Goal: Transaction & Acquisition: Purchase product/service

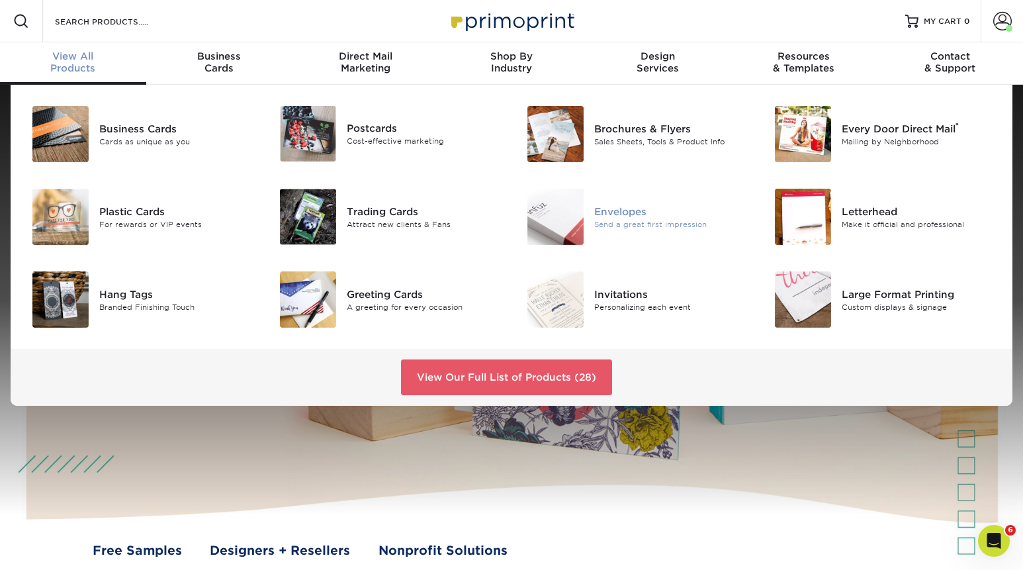
click at [621, 226] on div "Send a great first impression" at bounding box center [671, 223] width 155 height 11
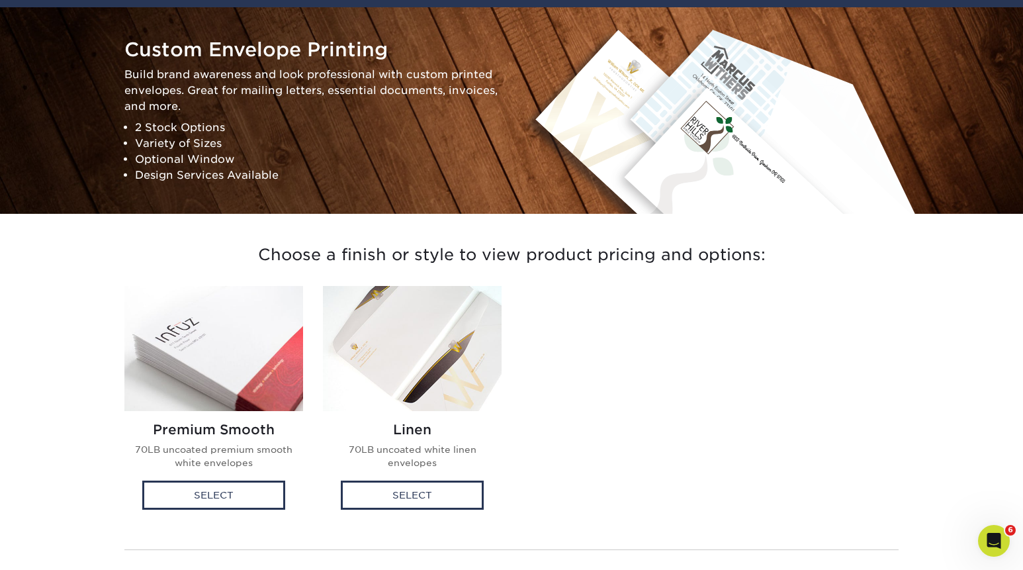
scroll to position [123, 0]
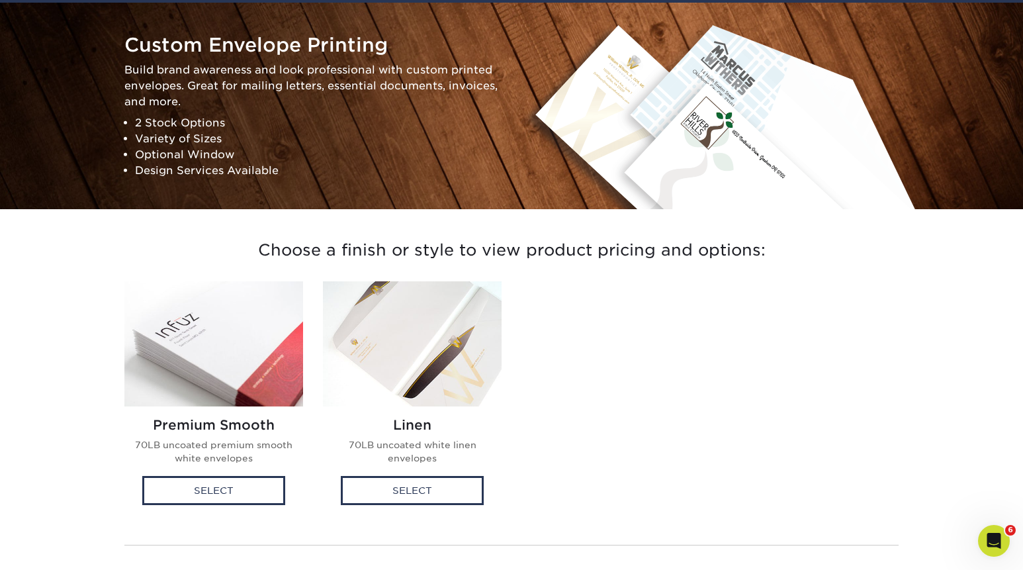
click at [212, 349] on img at bounding box center [213, 343] width 179 height 125
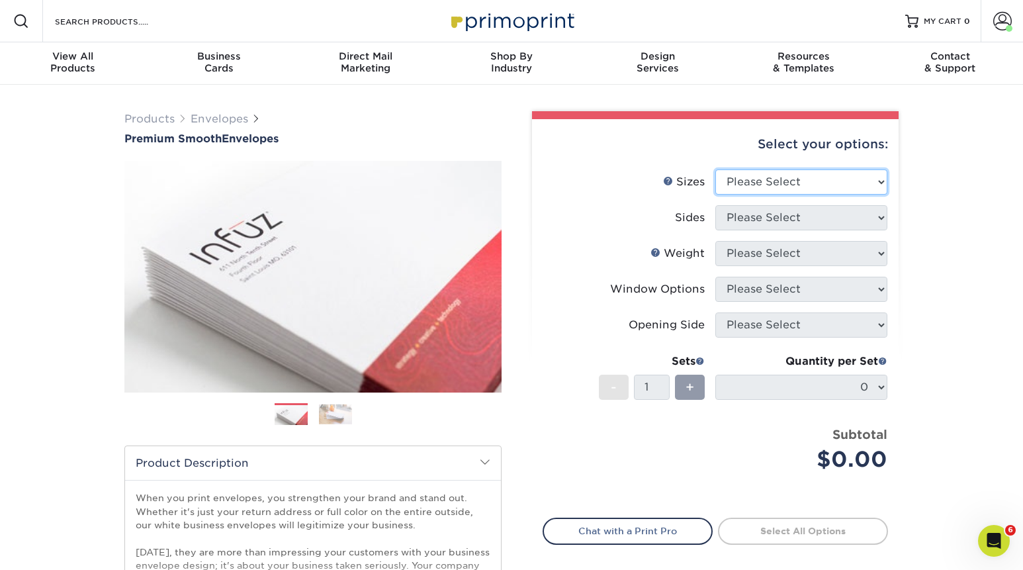
select select "4.12x9.50"
click option "4.125" x 9.5"" at bounding box center [0, 0] width 0 height 0
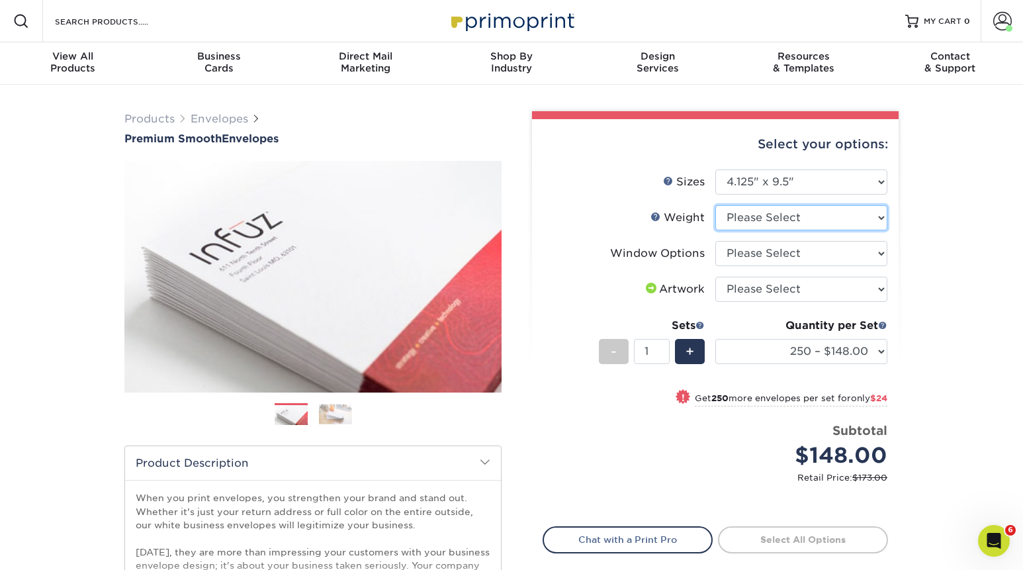
select select "70LB"
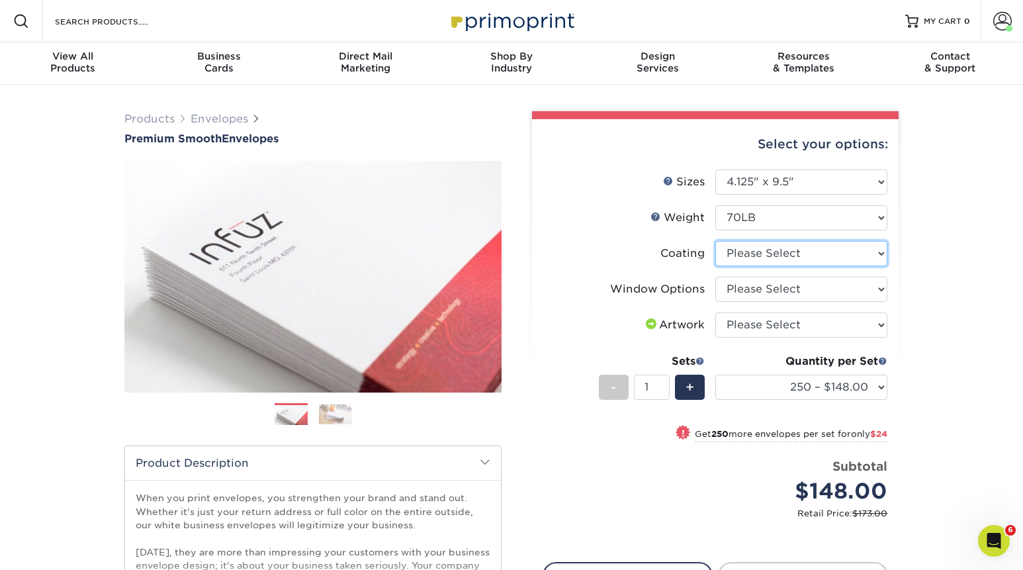
select select "3e7618de-abca-4bda-9f97-8b9129e913d8"
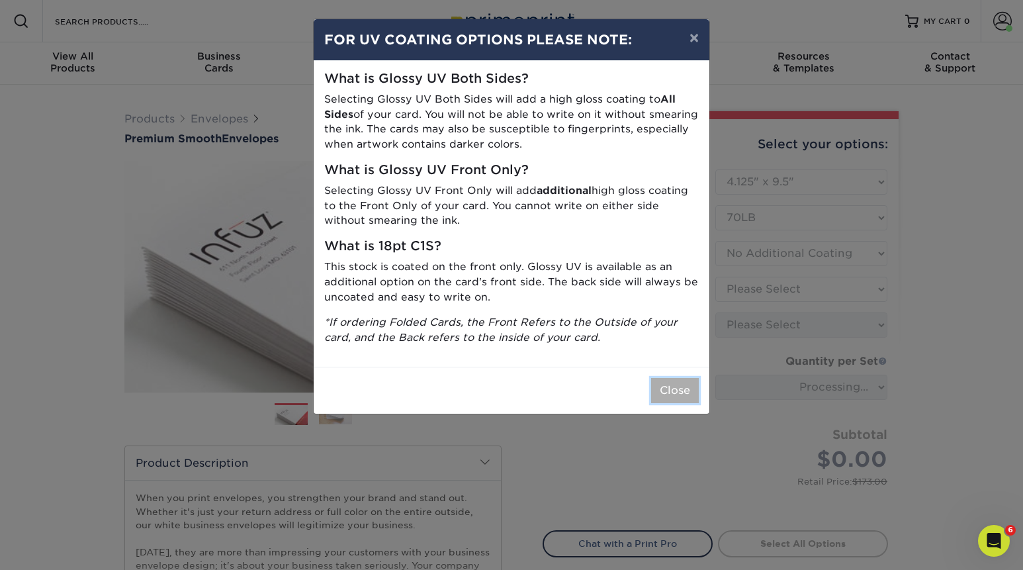
click at [673, 387] on button "Close" at bounding box center [675, 390] width 48 height 25
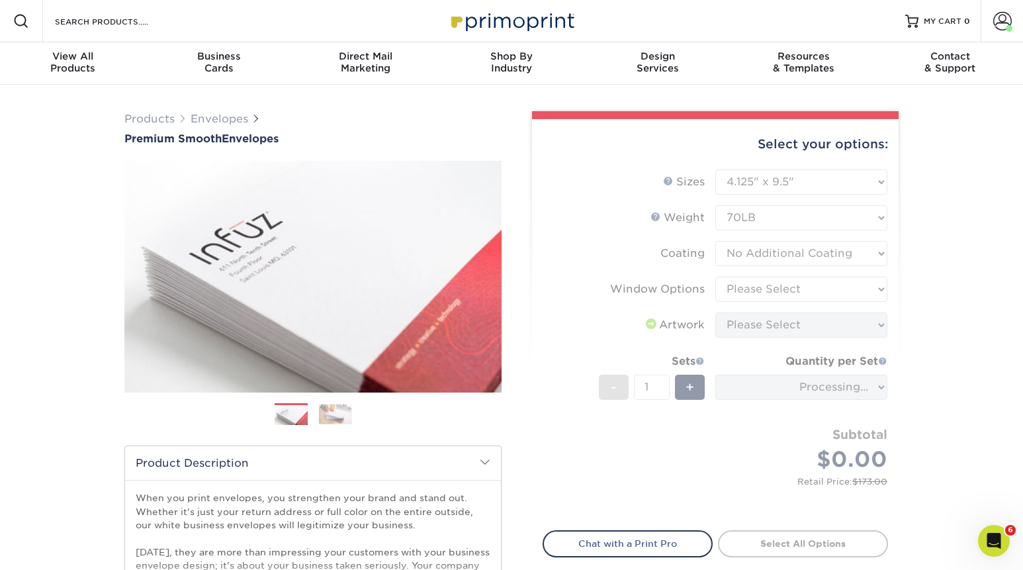
click at [746, 298] on form "Sizes Help Sizes Please Select 8.875" x 3.875" 4.125" x 9.5" 5.25" x 7.25" 9" x…" at bounding box center [714, 341] width 345 height 345
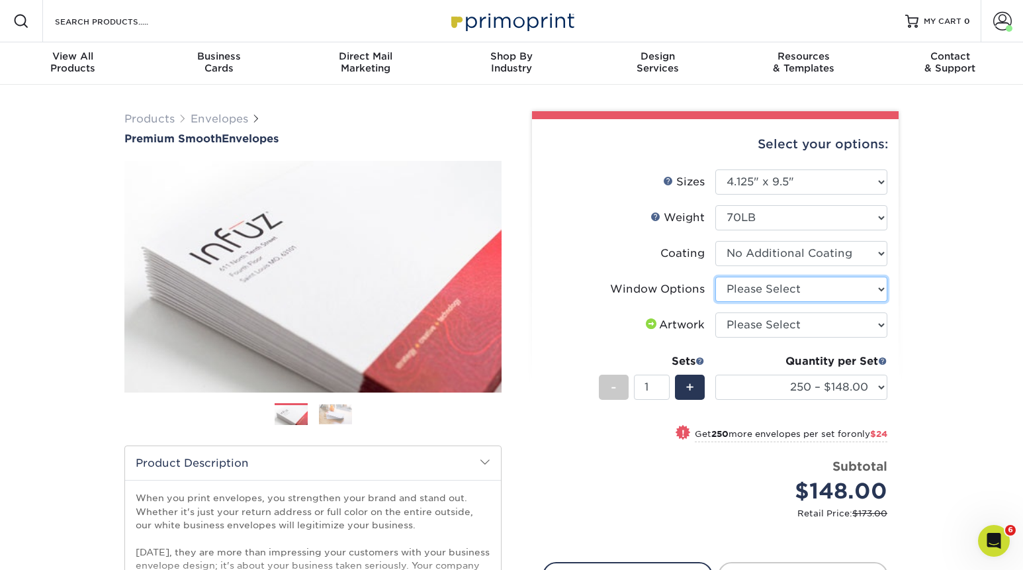
select select "1f9e9f9f-4237-4243-ba79-49052844f6e6"
click option "No Window" at bounding box center [0, 0] width 0 height 0
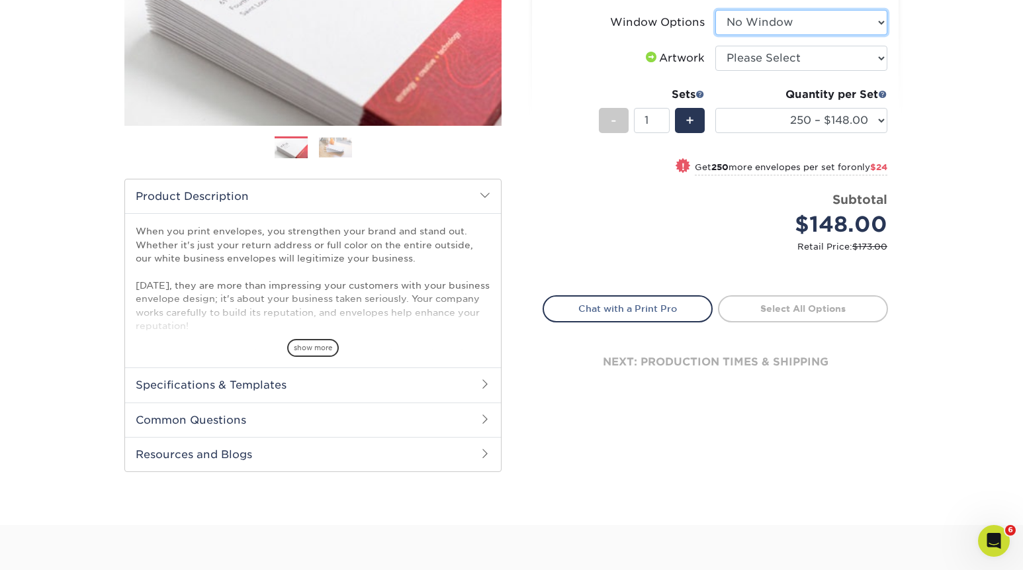
scroll to position [296, 0]
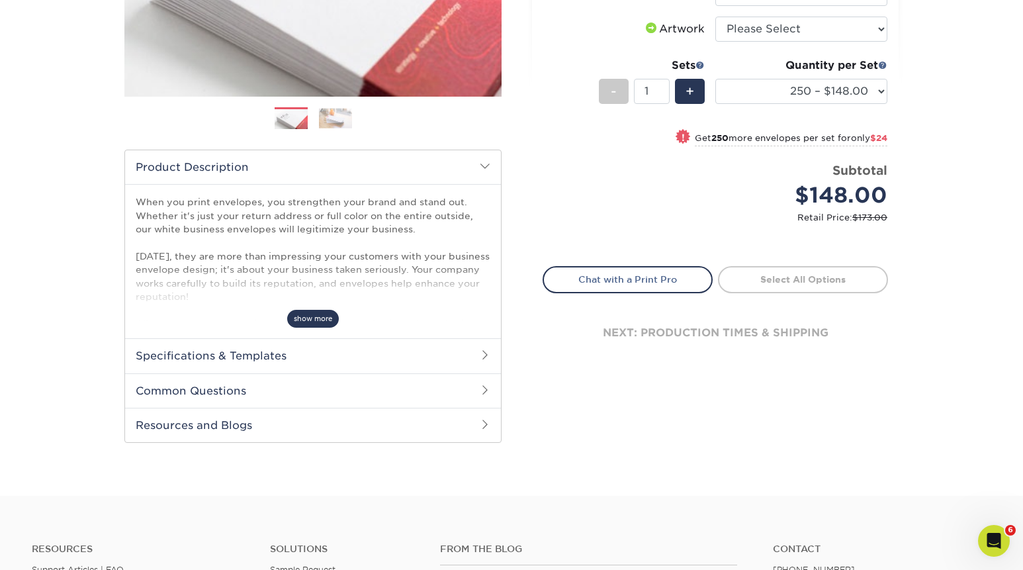
click at [317, 322] on span "show more" at bounding box center [313, 319] width 52 height 18
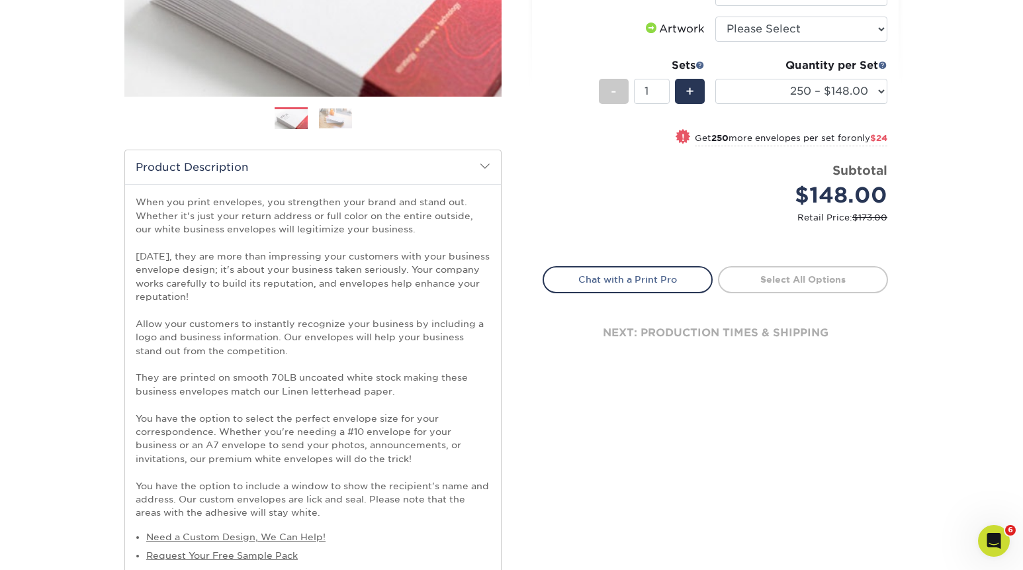
click at [345, 116] on img at bounding box center [335, 118] width 33 height 21
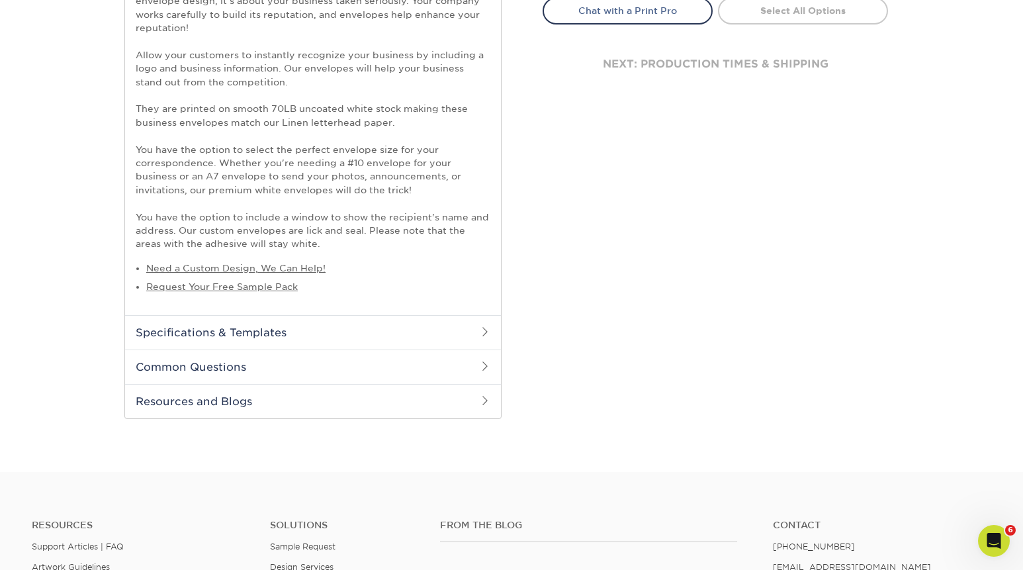
scroll to position [0, 0]
